Goal: Find specific page/section: Find specific page/section

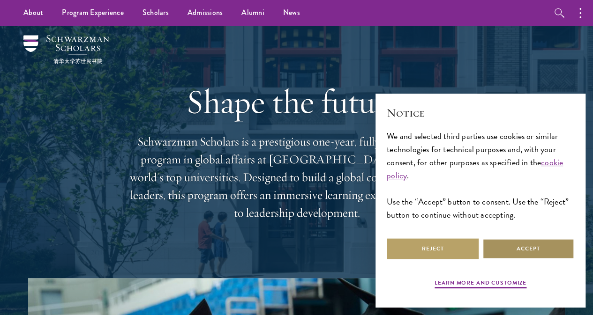
click at [504, 247] on button "Accept" at bounding box center [528, 248] width 92 height 21
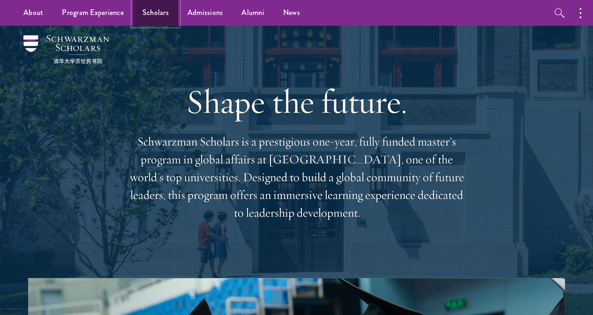
click at [161, 13] on link "Scholars" at bounding box center [155, 13] width 45 height 26
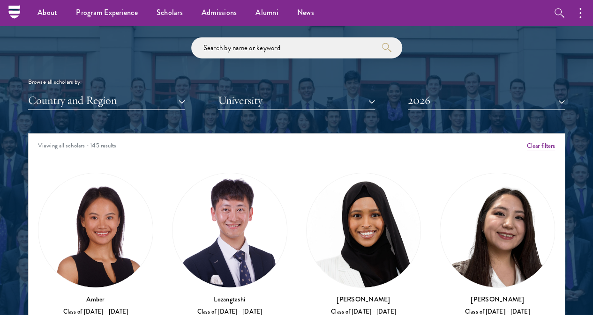
scroll to position [1089, 0]
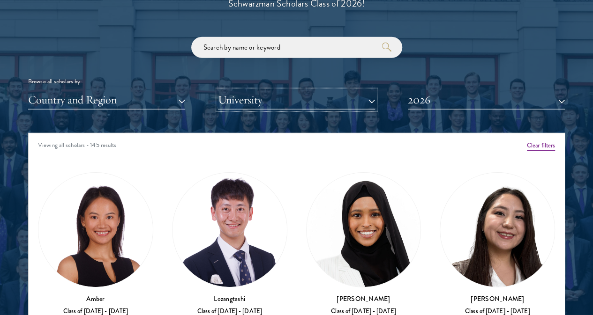
click at [364, 90] on button "University" at bounding box center [296, 99] width 157 height 19
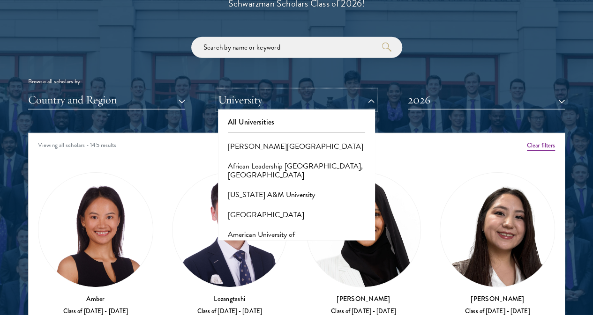
click at [364, 90] on button "University" at bounding box center [296, 99] width 157 height 19
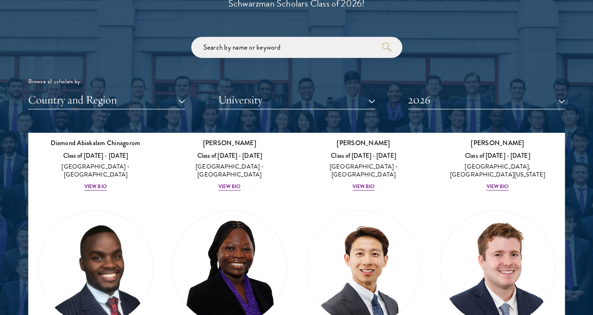
scroll to position [357, 0]
